Goal: Transaction & Acquisition: Purchase product/service

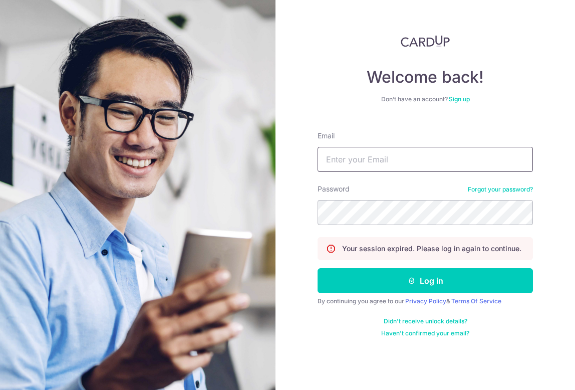
type input "[PERSON_NAME][EMAIL_ADDRESS][PERSON_NAME][DOMAIN_NAME]"
click at [425, 280] on button "Log in" at bounding box center [424, 280] width 215 height 25
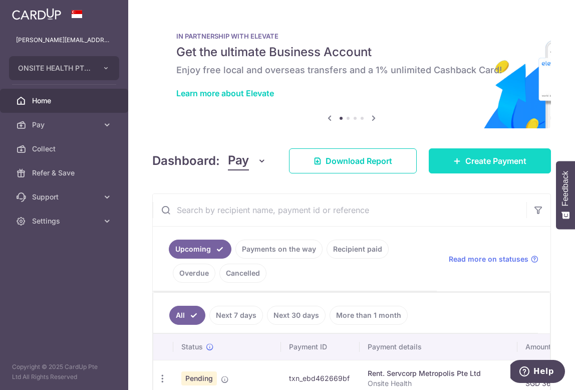
click at [476, 163] on span "Create Payment" at bounding box center [495, 161] width 61 height 12
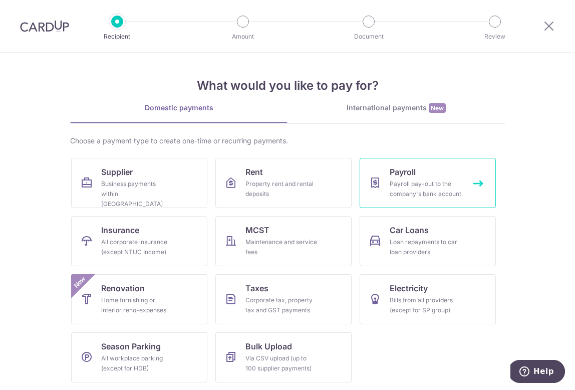
click at [397, 187] on div "Payroll pay-out to the company's bank account" at bounding box center [426, 189] width 72 height 20
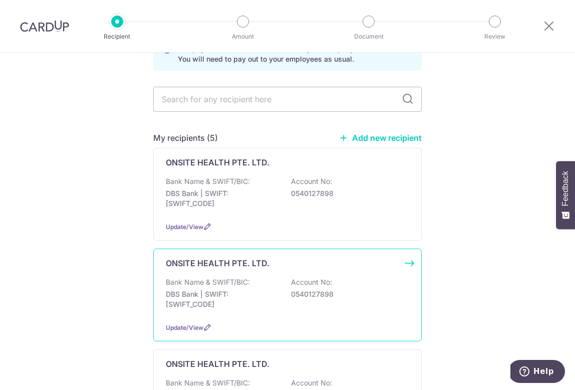
scroll to position [53, 0]
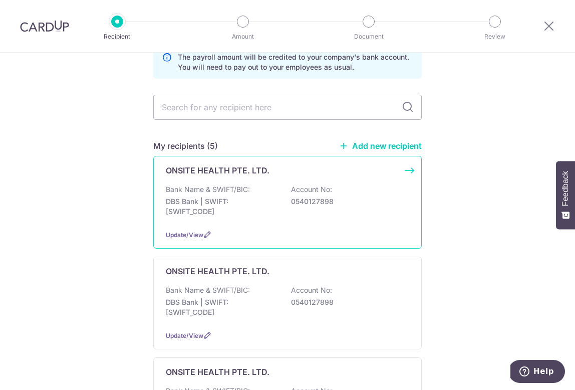
click at [255, 197] on p "DBS Bank | SWIFT: DBSSSGSGXXX" at bounding box center [222, 206] width 112 height 20
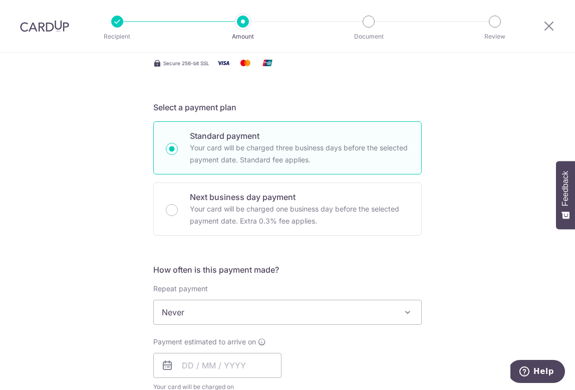
scroll to position [153, 0]
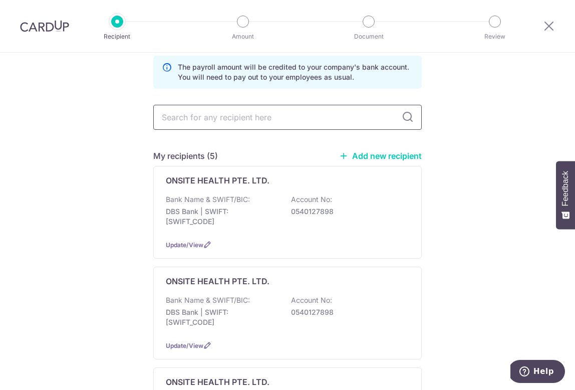
scroll to position [57, 0]
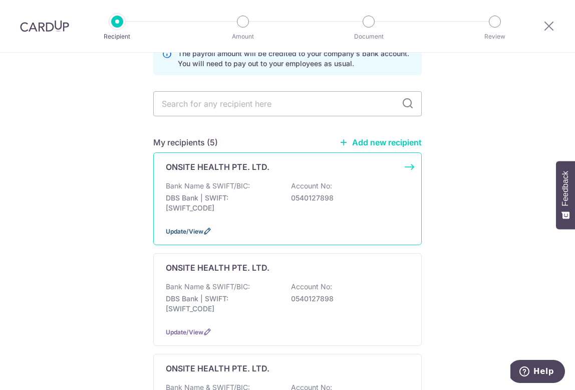
click at [207, 228] on icon at bounding box center [207, 231] width 8 height 8
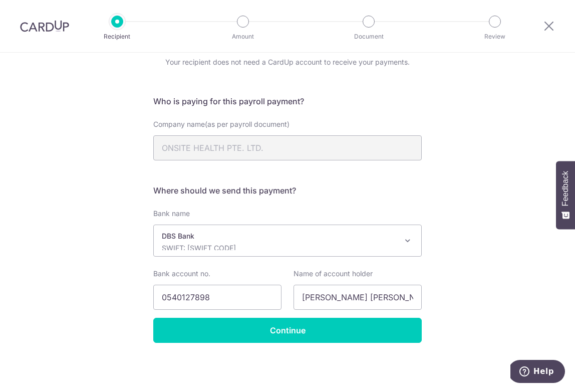
scroll to position [42, 0]
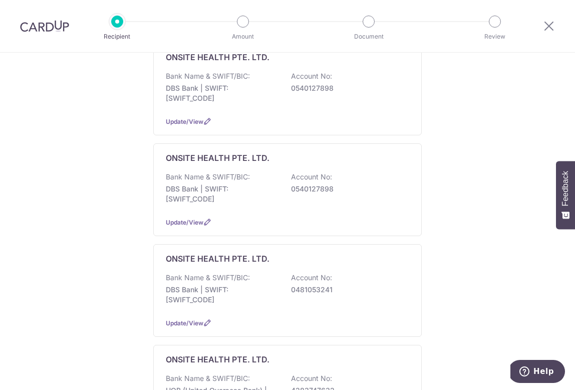
scroll to position [189, 0]
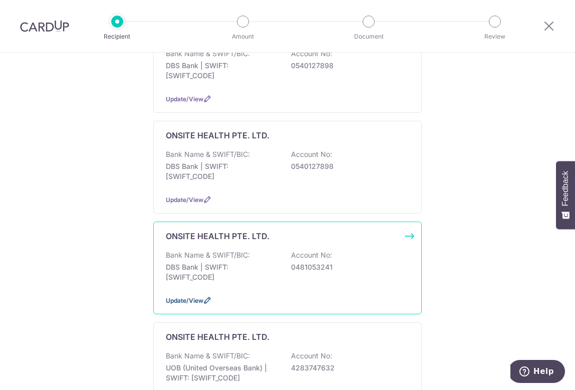
click at [209, 297] on icon at bounding box center [207, 300] width 8 height 8
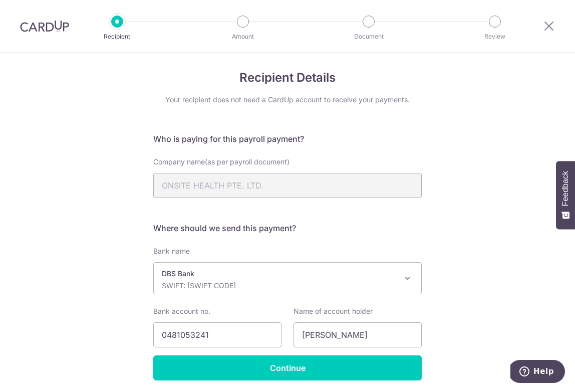
scroll to position [5, 0]
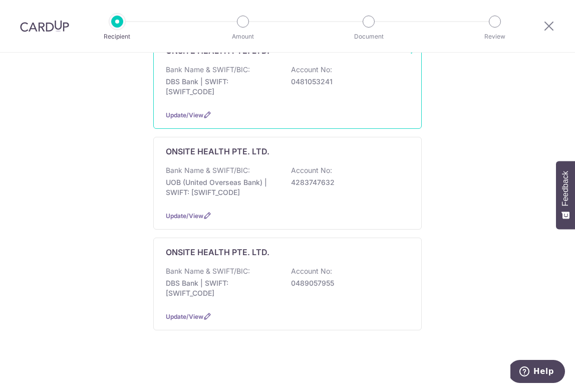
scroll to position [377, 0]
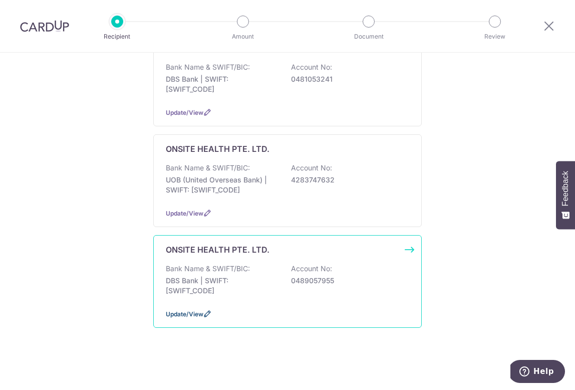
click at [206, 312] on icon at bounding box center [207, 313] width 8 height 8
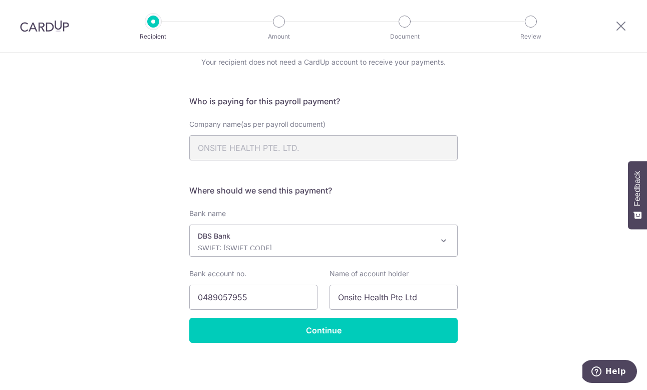
scroll to position [42, 0]
click at [487, 223] on div "Recipient Details Your recipient does not need a CardUp account to receive your…" at bounding box center [323, 200] width 647 height 379
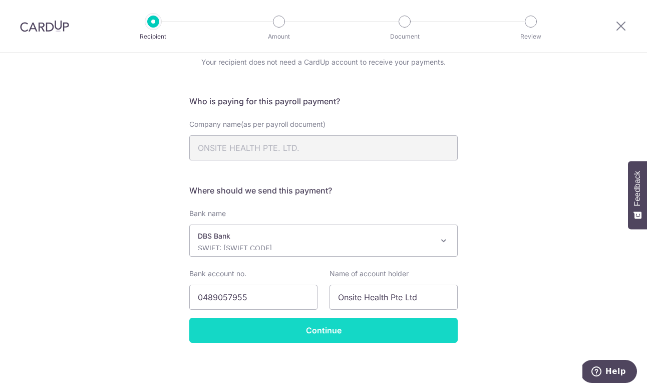
click at [346, 330] on input "Continue" at bounding box center [323, 329] width 268 height 25
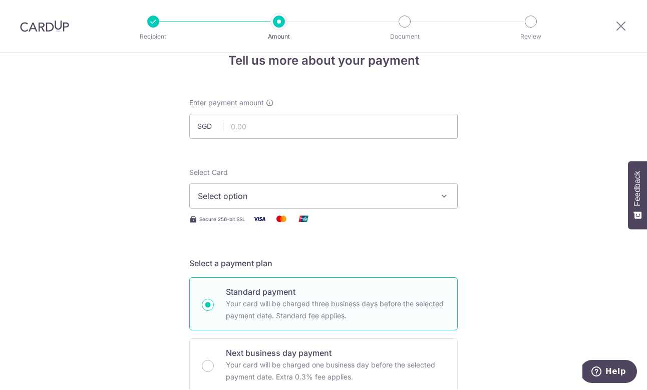
scroll to position [23, 0]
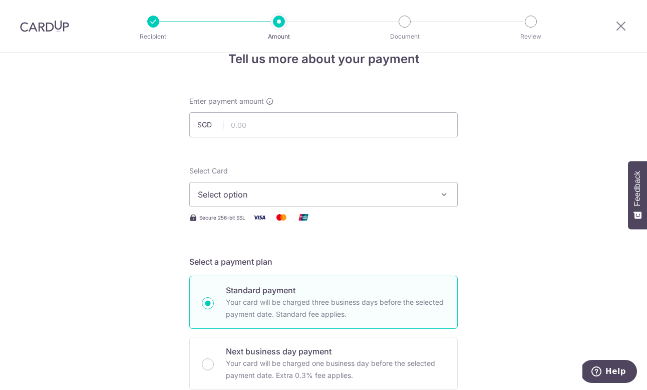
click at [370, 192] on span "Select option" at bounding box center [314, 194] width 233 height 12
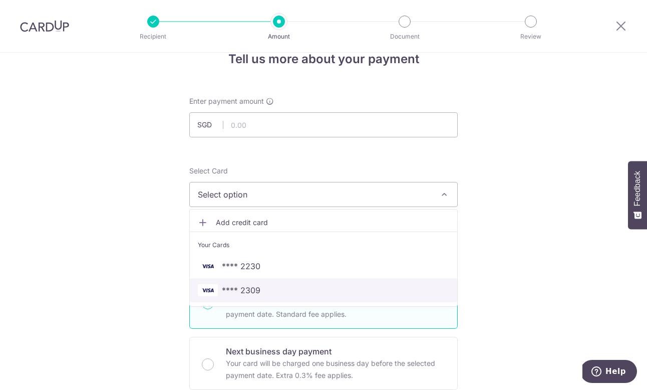
click at [247, 289] on span "**** 2309" at bounding box center [241, 290] width 39 height 12
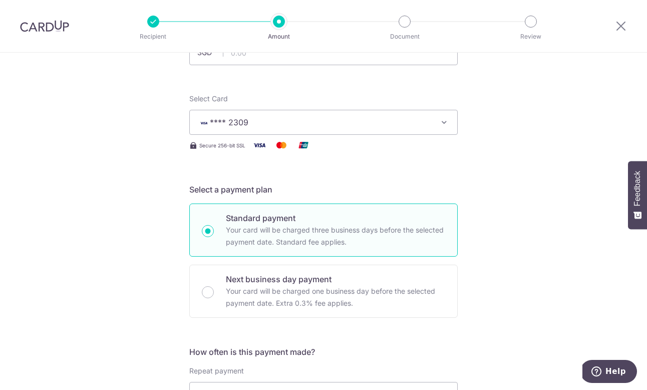
scroll to position [86, 0]
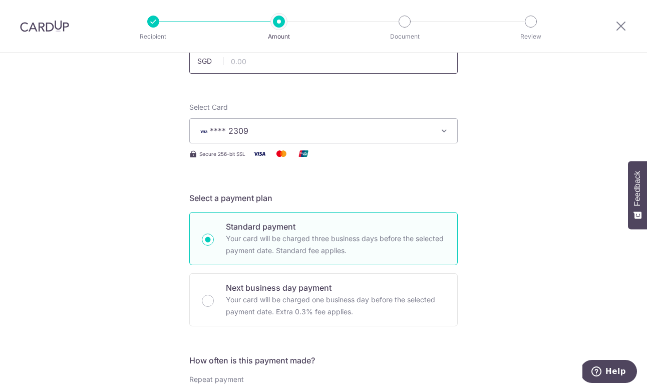
click at [240, 69] on input "text" at bounding box center [323, 61] width 268 height 25
paste input "$103,000.3"
type input "103,000.34"
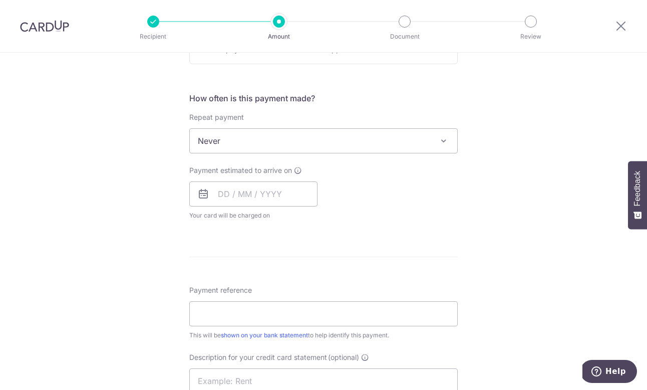
scroll to position [350, 0]
click at [272, 185] on input "text" at bounding box center [253, 192] width 128 height 25
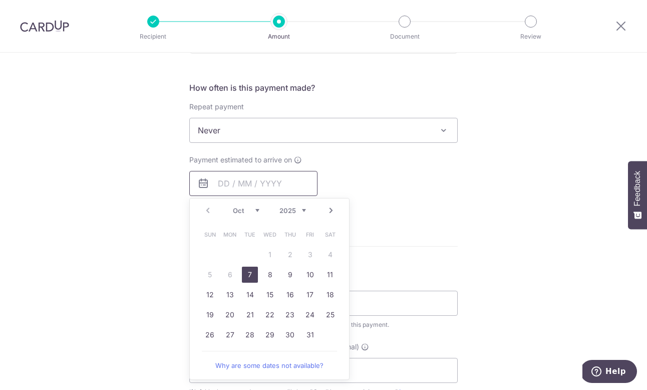
scroll to position [362, 0]
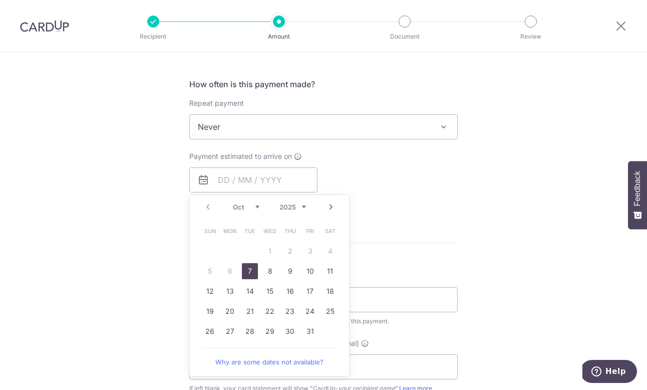
click at [248, 273] on link "7" at bounding box center [250, 271] width 16 height 16
type input "[DATE]"
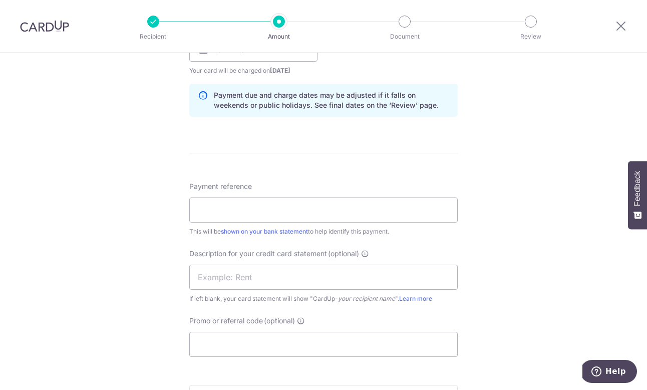
scroll to position [586, 0]
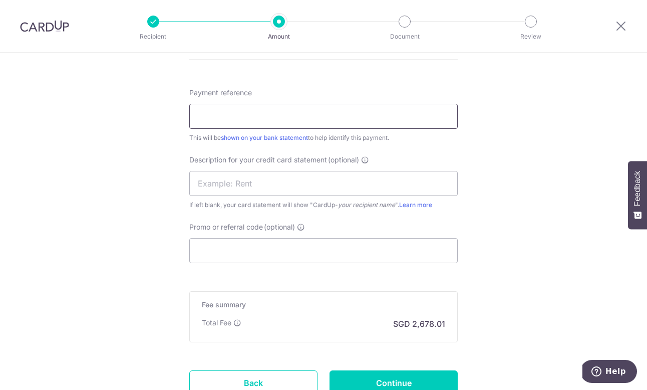
click at [293, 120] on input "Payment reference" at bounding box center [323, 116] width 268 height 25
type input "S"
drag, startPoint x: 265, startPoint y: 119, endPoint x: 188, endPoint y: 103, distance: 79.2
click at [189, 103] on div "Payment reference Employee Salary 16/35 This will be shown on your bank stateme…" at bounding box center [323, 115] width 268 height 55
click at [264, 114] on input "Employee Salary" at bounding box center [323, 116] width 268 height 25
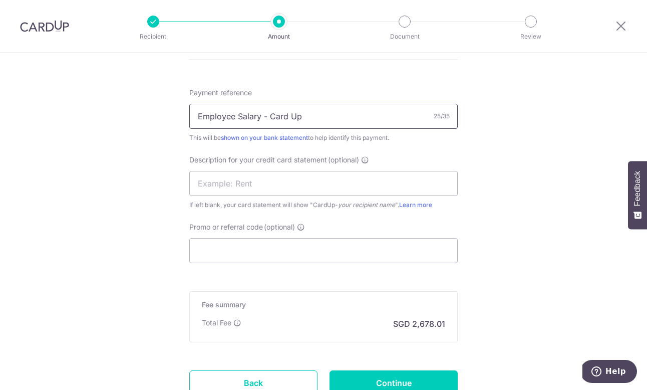
drag, startPoint x: 299, startPoint y: 123, endPoint x: 191, endPoint y: 108, distance: 109.2
click at [191, 108] on input "Employee Salary - Card Up" at bounding box center [323, 116] width 268 height 25
type input "Employee Salary - Card Up"
click at [216, 179] on input "text" at bounding box center [323, 183] width 268 height 25
paste input "Employee Salary"
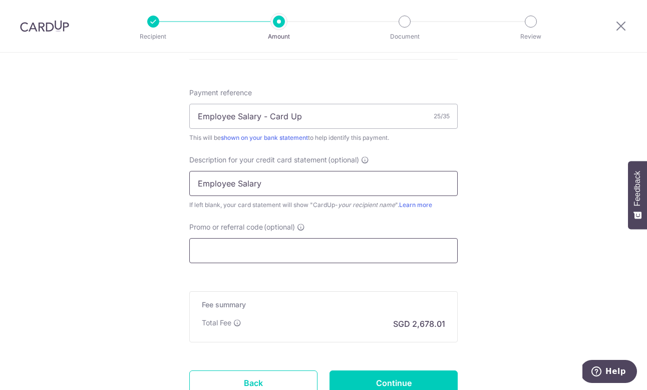
type input "Employee Salary"
click at [220, 256] on input "Promo or referral code (optional)" at bounding box center [323, 250] width 268 height 25
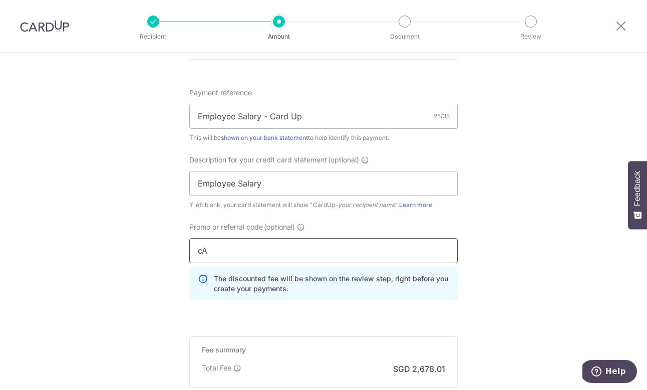
type input "c"
type input "CARO168"
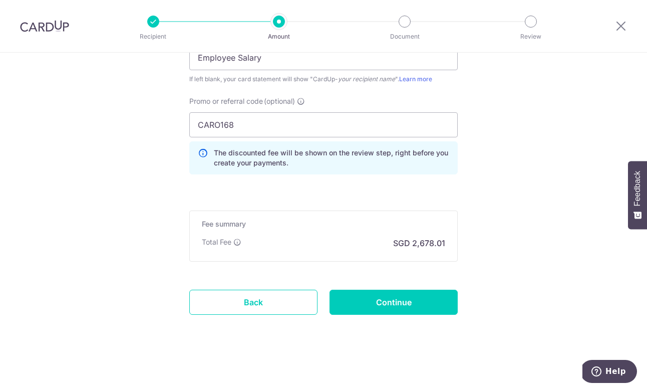
scroll to position [712, 0]
click at [400, 301] on input "Continue" at bounding box center [393, 301] width 128 height 25
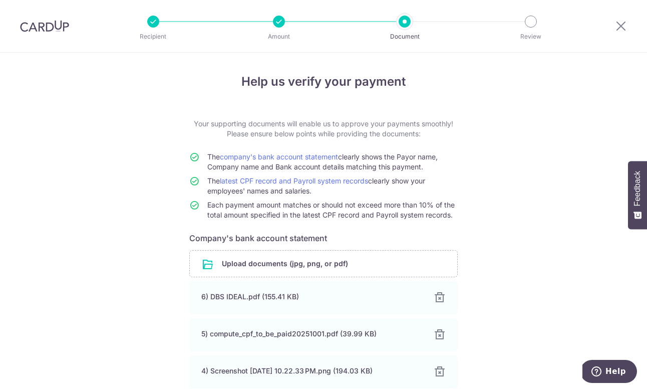
scroll to position [268, 0]
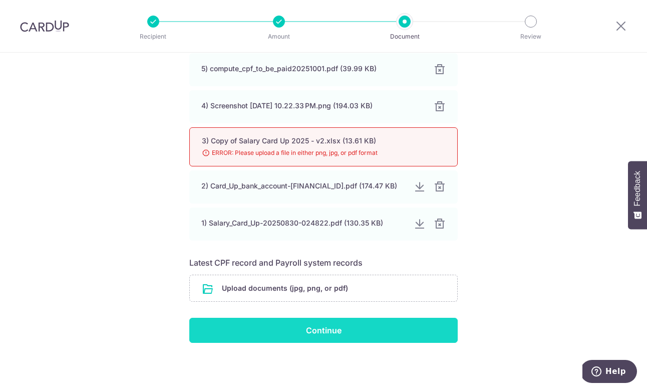
click at [326, 330] on input "Continue" at bounding box center [323, 329] width 268 height 25
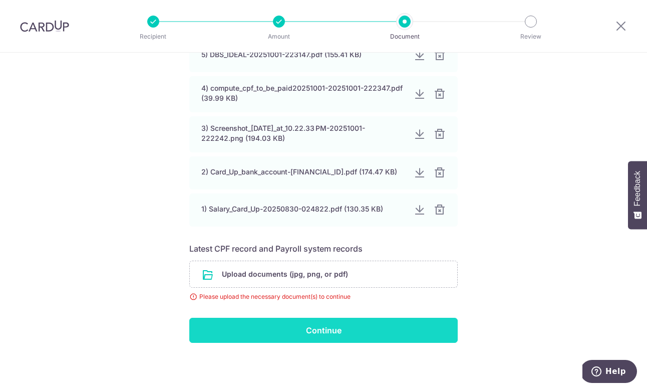
scroll to position [245, 0]
click at [324, 338] on input "Continue" at bounding box center [323, 329] width 268 height 25
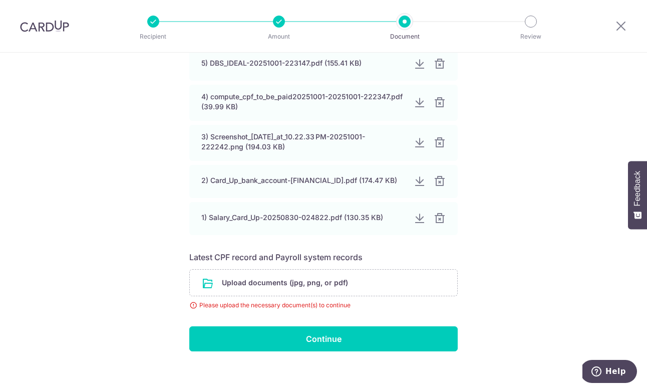
scroll to position [244, 0]
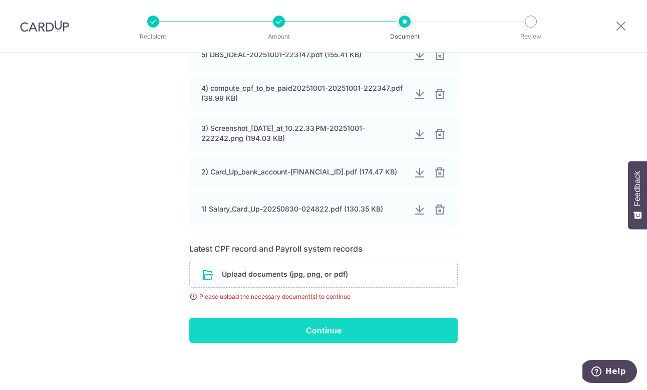
click at [325, 337] on input "Continue" at bounding box center [323, 329] width 268 height 25
click at [313, 318] on input "Continue" at bounding box center [323, 329] width 268 height 25
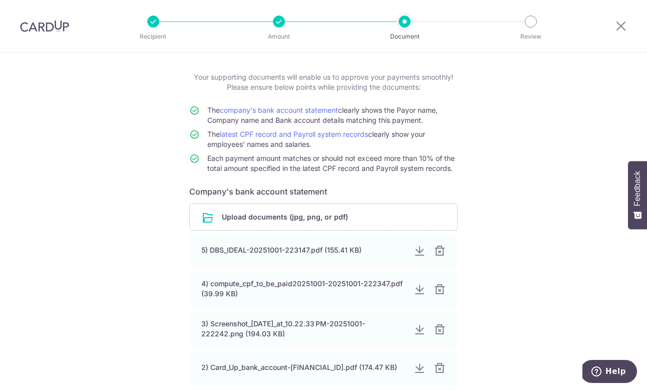
scroll to position [210, 0]
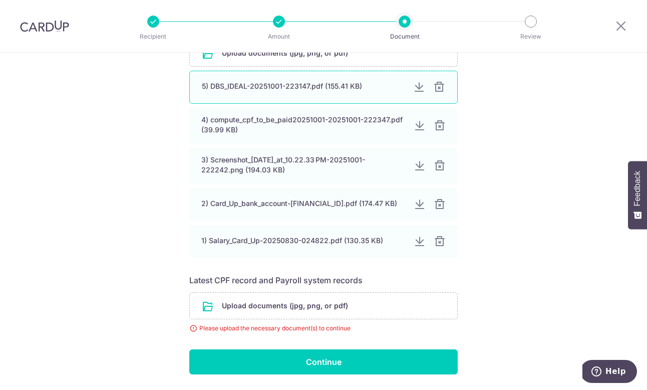
click at [438, 87] on div at bounding box center [439, 87] width 12 height 12
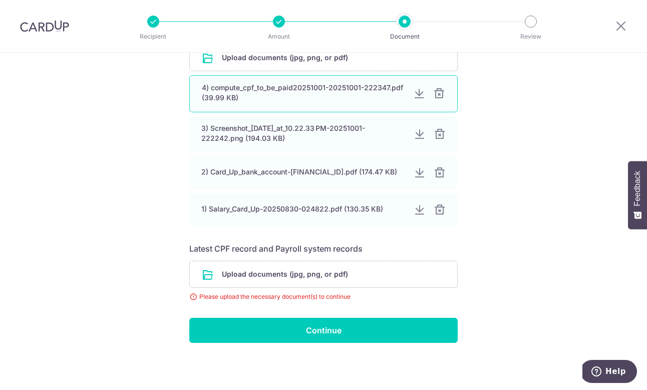
click at [438, 88] on div at bounding box center [439, 94] width 12 height 12
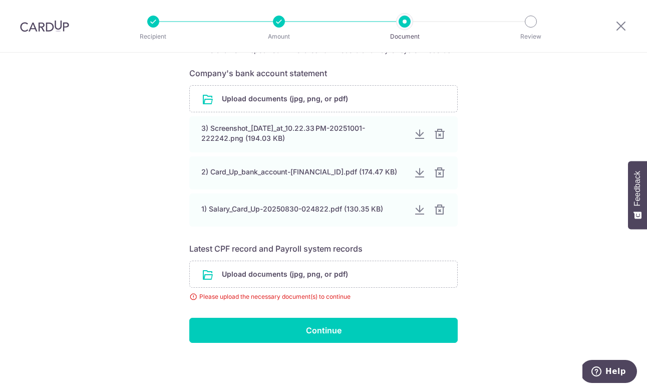
scroll to position [168, 0]
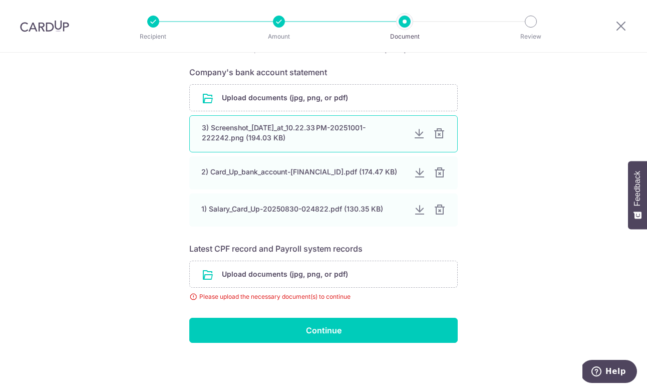
click at [437, 128] on div at bounding box center [439, 134] width 12 height 12
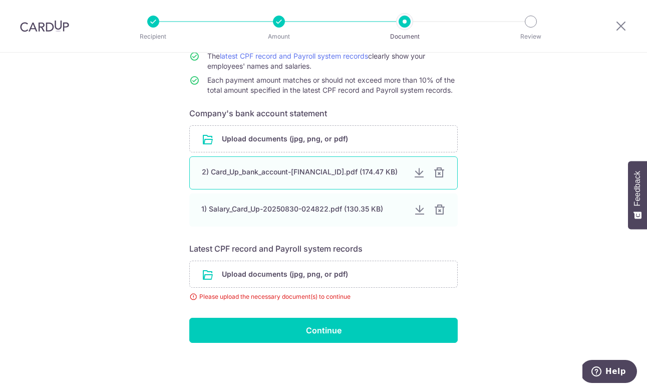
click at [437, 167] on div at bounding box center [439, 173] width 12 height 12
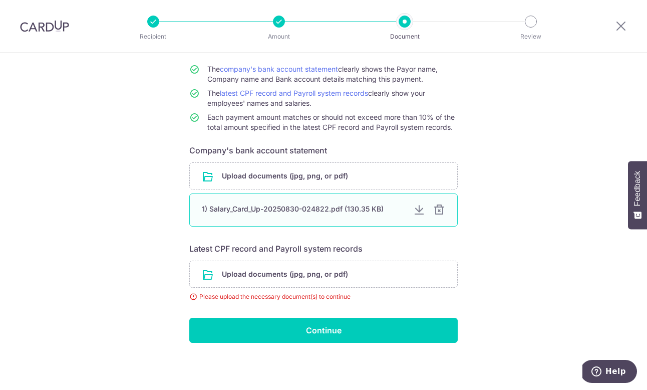
click at [436, 214] on div at bounding box center [439, 210] width 12 height 12
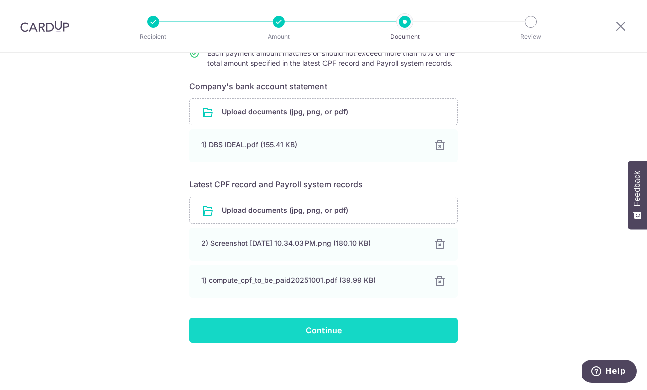
scroll to position [152, 0]
click at [342, 323] on input "Continue" at bounding box center [323, 329] width 268 height 25
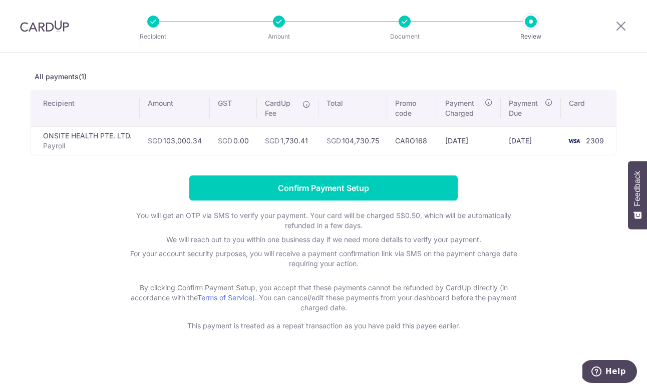
scroll to position [39, 0]
drag, startPoint x: 383, startPoint y: 141, endPoint x: 344, endPoint y: 141, distance: 39.1
click at [344, 141] on td "SGD 104,730.75" at bounding box center [352, 140] width 69 height 29
copy td "104,730.75"
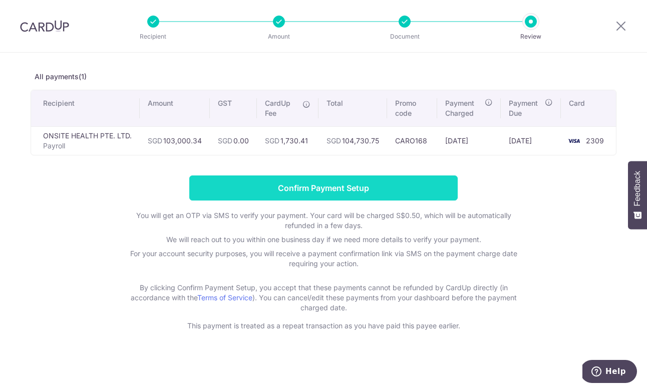
click at [371, 188] on input "Confirm Payment Setup" at bounding box center [323, 187] width 268 height 25
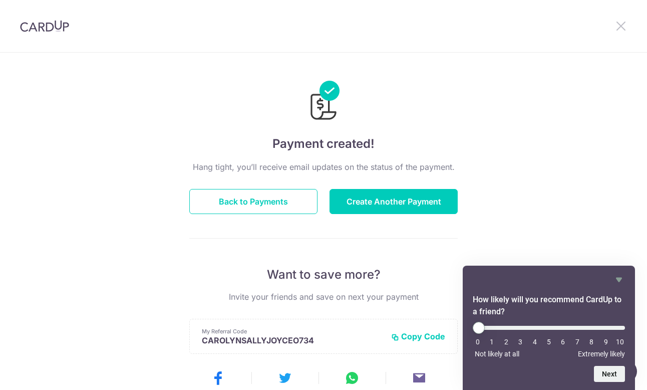
click at [621, 28] on icon at bounding box center [621, 26] width 12 height 13
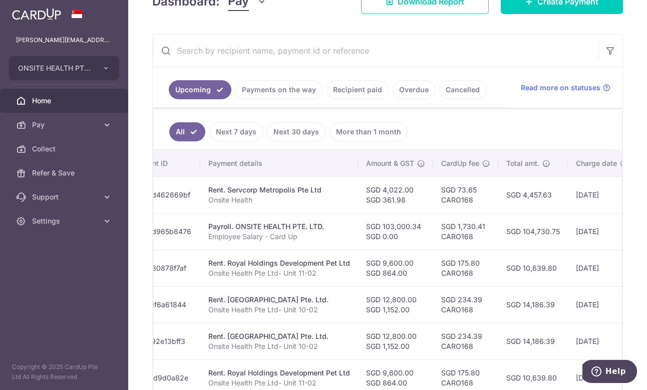
scroll to position [0, 174]
